Goal: Information Seeking & Learning: Learn about a topic

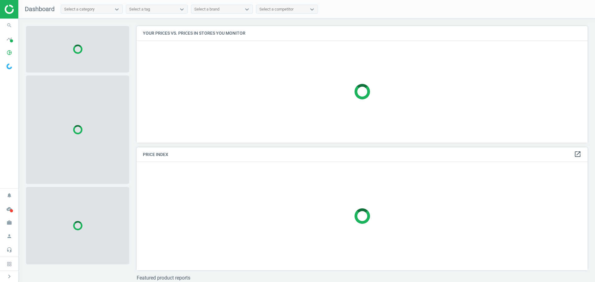
scroll to position [126, 456]
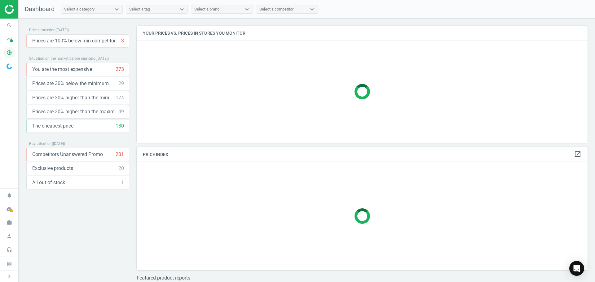
click at [11, 54] on icon "pie_chart_outlined" at bounding box center [9, 53] width 12 height 12
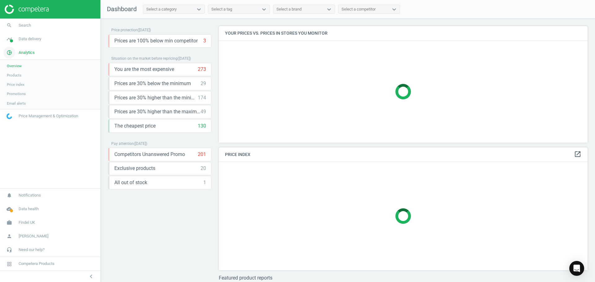
scroll to position [126, 373]
click at [23, 43] on link "timeline Data delivery" at bounding box center [50, 39] width 100 height 14
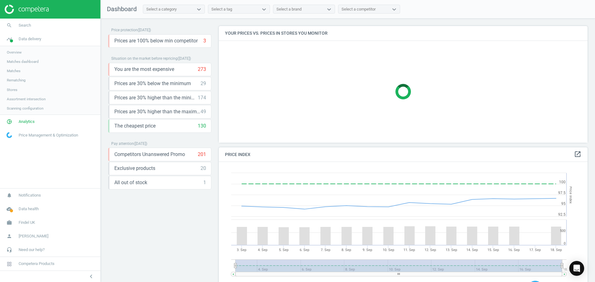
scroll to position [152, 373]
click at [18, 98] on span "Assortment intersection" at bounding box center [26, 99] width 39 height 5
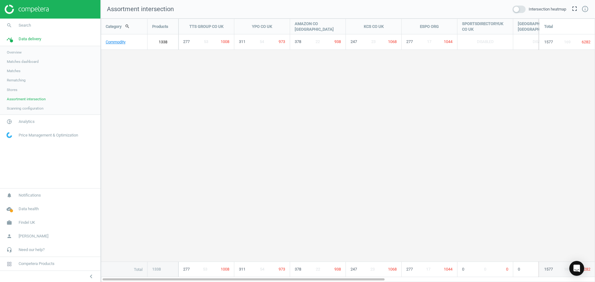
scroll to position [273, 504]
click at [120, 42] on link "Commodity" at bounding box center [124, 41] width 46 height 15
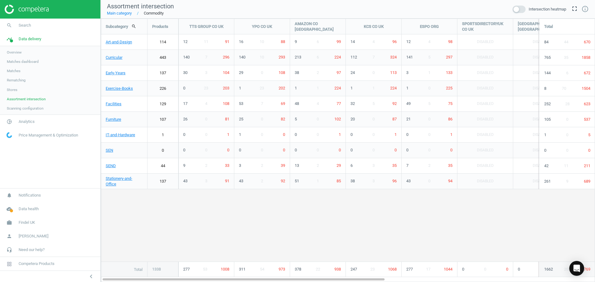
scroll to position [273, 504]
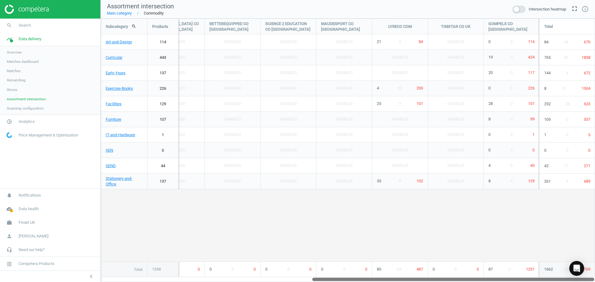
drag, startPoint x: 253, startPoint y: 281, endPoint x: 466, endPoint y: 268, distance: 212.8
click at [466, 268] on div "Subcategory search Products TTS GROUP CO [GEOGRAPHIC_DATA] YPO CO [GEOGRAPHIC_D…" at bounding box center [348, 151] width 494 height 264
drag, startPoint x: 396, startPoint y: 281, endPoint x: 437, endPoint y: 276, distance: 40.8
click at [434, 276] on div "Subcategory search Products TTS GROUP CO [GEOGRAPHIC_DATA] YPO CO [GEOGRAPHIC_D…" at bounding box center [348, 151] width 494 height 264
click at [536, 47] on icon "unfold_more" at bounding box center [536, 47] width 8 height 8
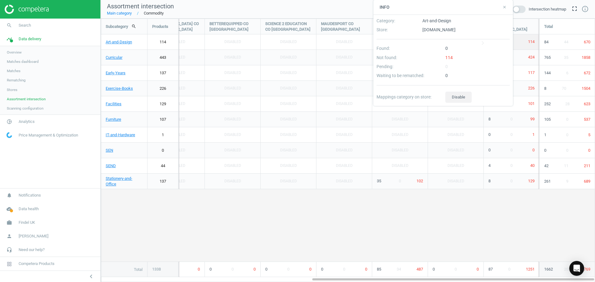
click at [448, 57] on div "114" at bounding box center [477, 59] width 69 height 9
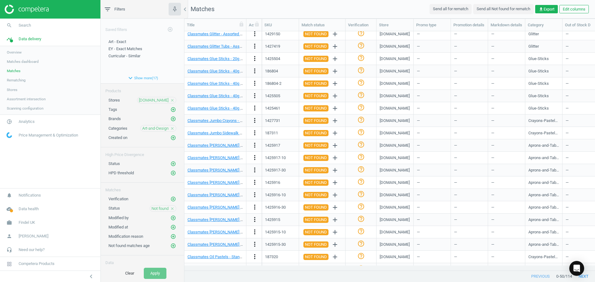
scroll to position [385, 0]
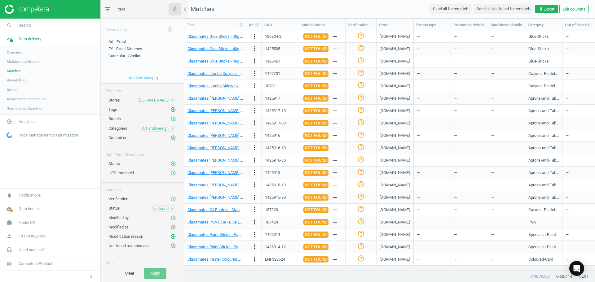
click at [587, 277] on button "next" at bounding box center [583, 276] width 23 height 11
click at [588, 277] on button "next" at bounding box center [583, 276] width 23 height 11
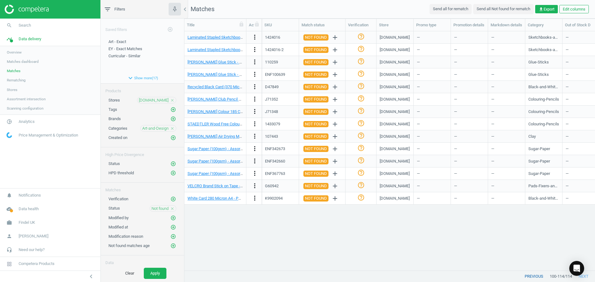
click at [531, 279] on button "previous" at bounding box center [534, 276] width 32 height 11
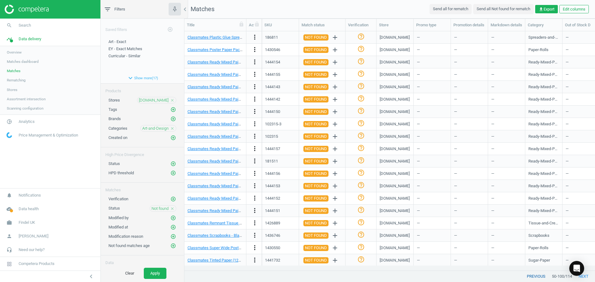
click at [530, 278] on button "previous" at bounding box center [536, 276] width 32 height 11
click at [24, 100] on span "Assortment intersection" at bounding box center [26, 99] width 39 height 5
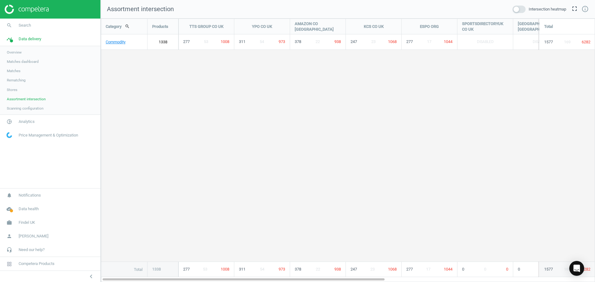
scroll to position [273, 504]
click at [109, 42] on link "Commodity" at bounding box center [124, 41] width 46 height 15
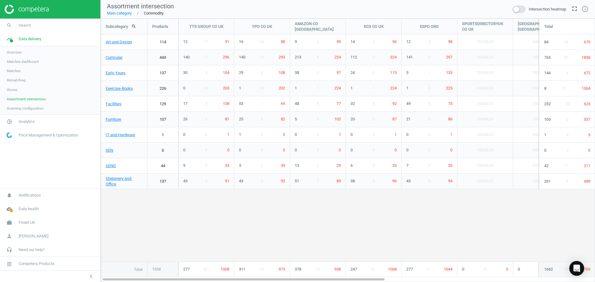
scroll to position [273, 504]
click at [121, 73] on link "Early-Years" at bounding box center [124, 72] width 46 height 15
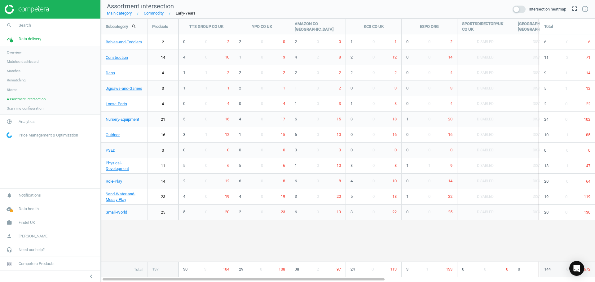
scroll to position [273, 504]
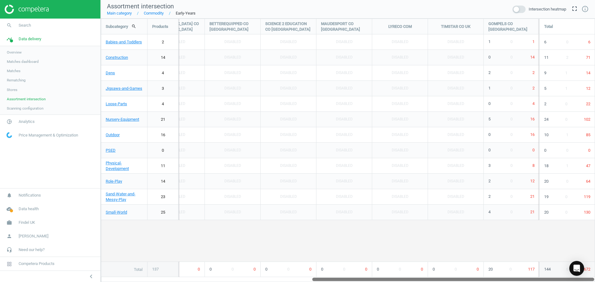
drag, startPoint x: 285, startPoint y: 278, endPoint x: 510, endPoint y: 268, distance: 225.0
click at [510, 268] on div "Subcategory search Products TTS GROUP CO [GEOGRAPHIC_DATA] YPO CO [GEOGRAPHIC_D…" at bounding box center [348, 151] width 494 height 264
click at [21, 62] on span "Matches dashboard" at bounding box center [23, 61] width 32 height 5
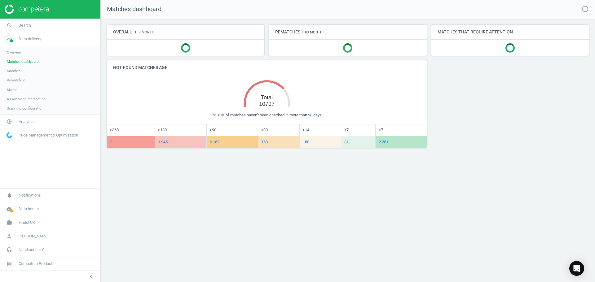
click at [23, 41] on span "Data delivery" at bounding box center [30, 39] width 23 height 6
click at [25, 55] on span "Analytics" at bounding box center [27, 53] width 16 height 6
click at [10, 73] on span "Products" at bounding box center [14, 75] width 15 height 5
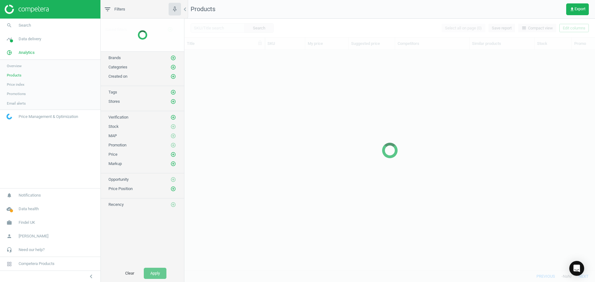
scroll to position [211, 406]
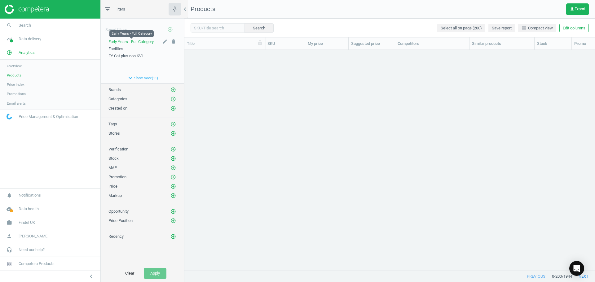
click at [124, 44] on span "Early Years - Full Category" at bounding box center [130, 41] width 45 height 5
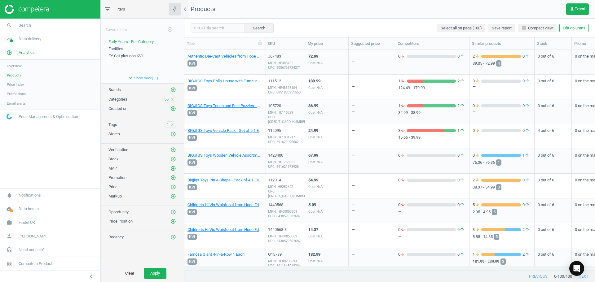
click at [293, 66] on div "MPN: HE488702 UPC: 5056768724271" at bounding box center [285, 65] width 34 height 9
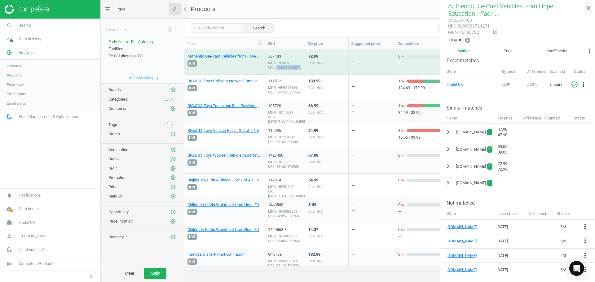
scroll to position [117, 0]
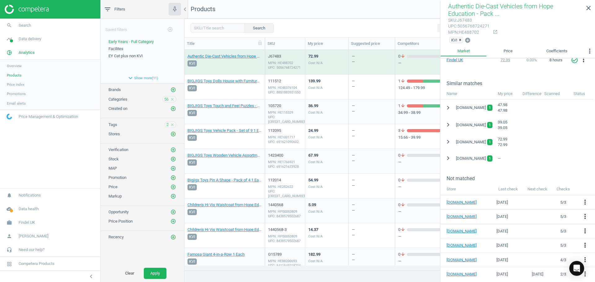
click at [336, 83] on div "139.99 Cost N/A" at bounding box center [326, 86] width 37 height 23
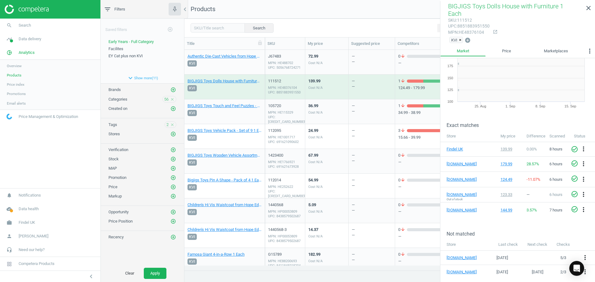
scroll to position [18, 0]
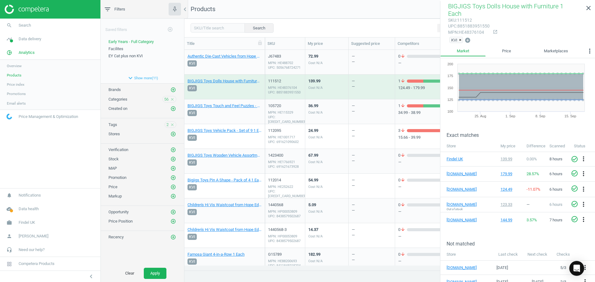
click at [318, 113] on div "Cost N/A" at bounding box center [315, 112] width 14 height 5
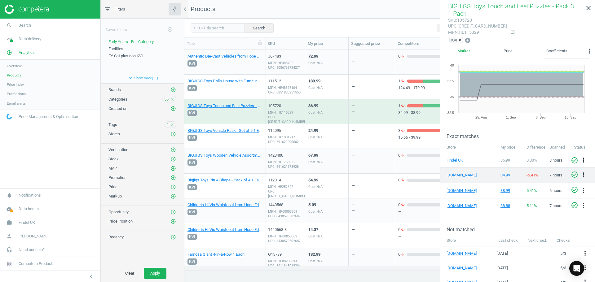
scroll to position [25, 0]
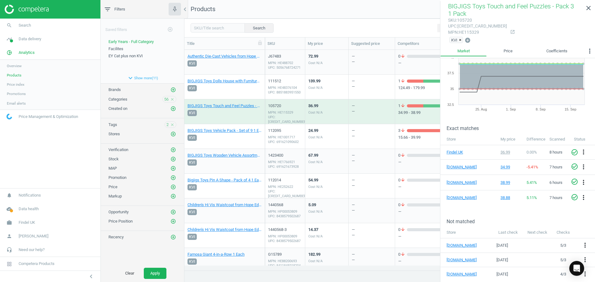
click at [334, 130] on div "24.99 Cost N/A" at bounding box center [326, 136] width 37 height 23
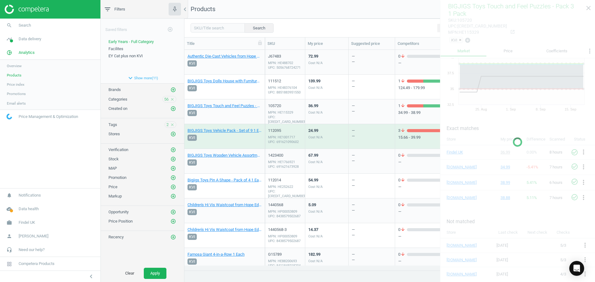
scroll to position [0, 0]
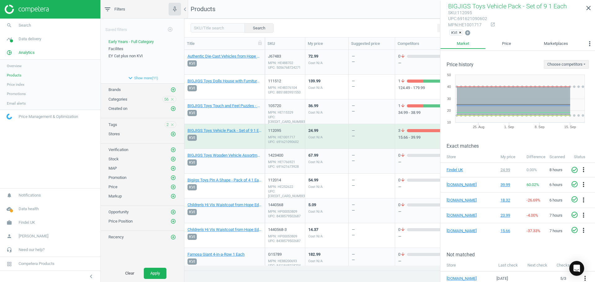
click at [335, 158] on div "67.99 Cost N/A" at bounding box center [326, 161] width 37 height 23
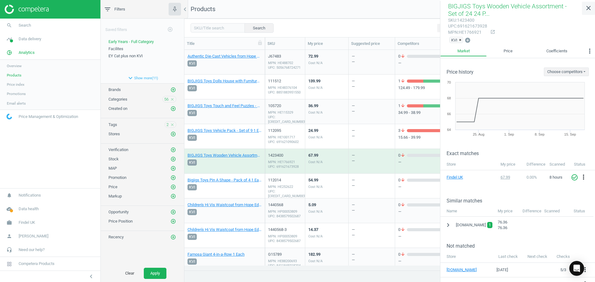
click at [587, 7] on icon "close" at bounding box center [587, 7] width 7 height 7
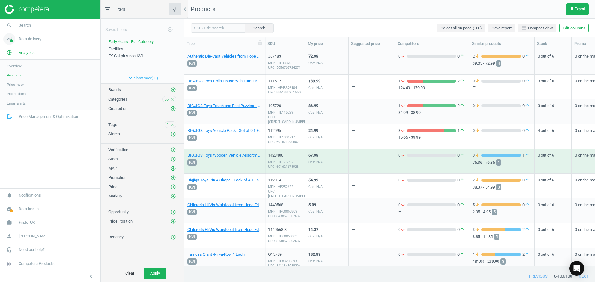
click at [28, 37] on span "Data delivery" at bounding box center [30, 39] width 23 height 6
click at [13, 99] on span "Assortment intersection" at bounding box center [26, 99] width 39 height 5
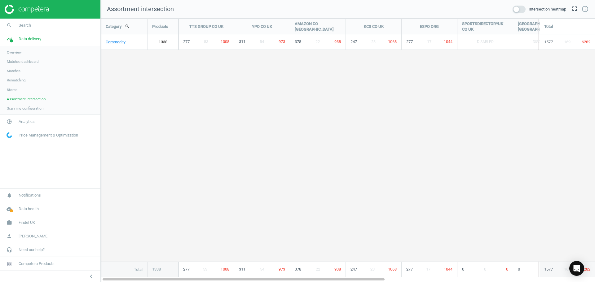
scroll to position [273, 504]
click at [131, 42] on link "Commodity" at bounding box center [124, 41] width 46 height 15
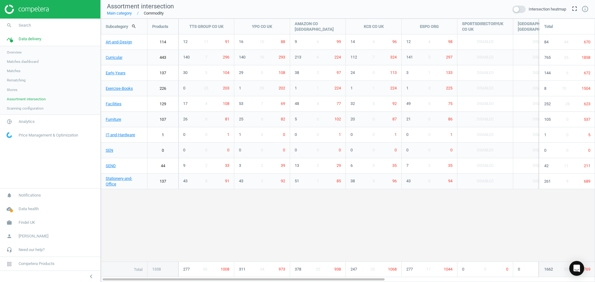
scroll to position [273, 504]
click at [162, 71] on link "137" at bounding box center [162, 72] width 31 height 15
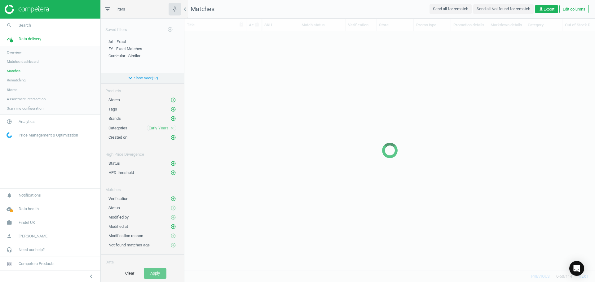
scroll to position [230, 406]
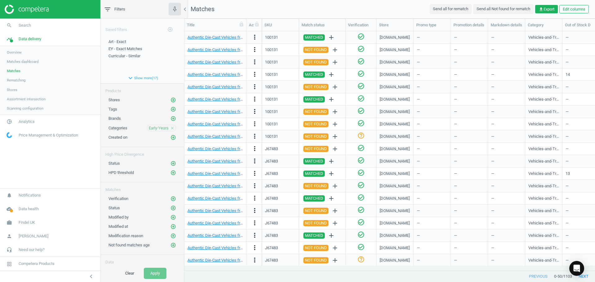
click at [24, 98] on span "Assortment intersection" at bounding box center [26, 99] width 39 height 5
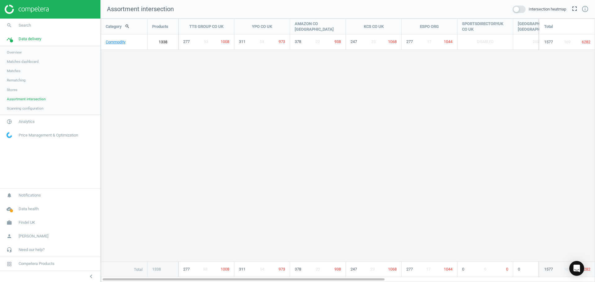
scroll to position [273, 504]
click at [138, 42] on link "Commodity" at bounding box center [124, 41] width 46 height 15
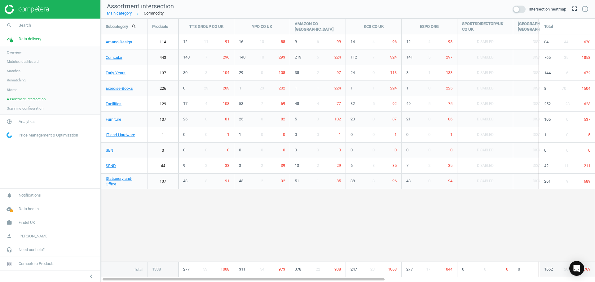
scroll to position [273, 504]
click at [137, 75] on link "Early-Years" at bounding box center [124, 72] width 46 height 15
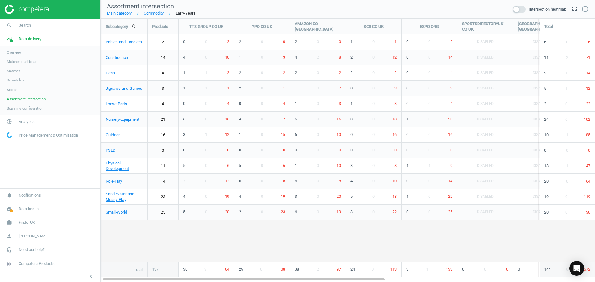
scroll to position [273, 504]
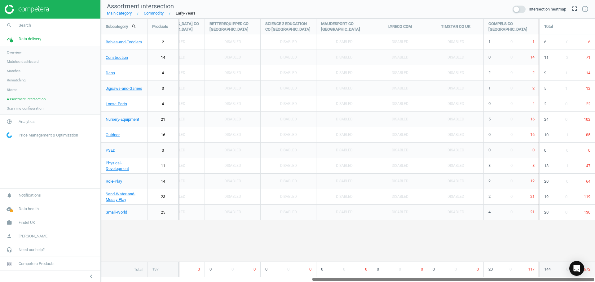
drag, startPoint x: 299, startPoint y: 279, endPoint x: 519, endPoint y: 286, distance: 220.0
click at [519, 282] on html "Group 2 Created with Sketch. ic/cloud_download/grey600 Created with Sketch. gra…" at bounding box center [297, 141] width 595 height 282
